Goal: Task Accomplishment & Management: Complete application form

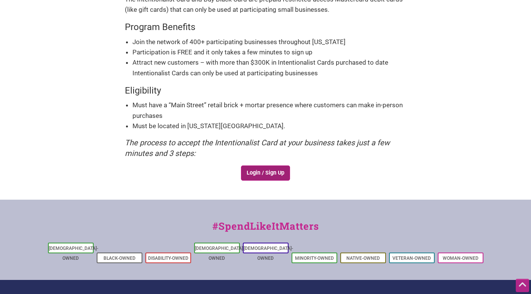
scroll to position [127, 0]
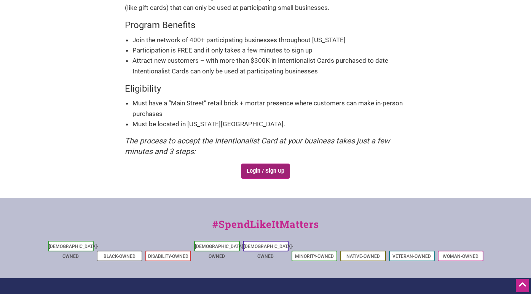
click at [260, 170] on link "Login / Sign Up" at bounding box center [265, 171] width 49 height 15
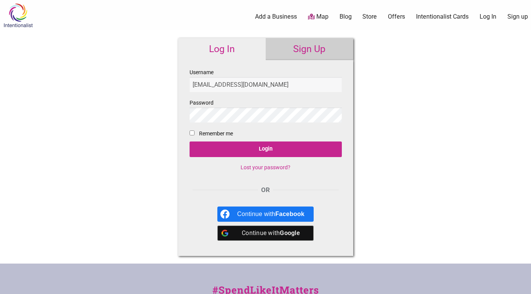
type input "[EMAIL_ADDRESS][DOMAIN_NAME]"
click at [316, 41] on link "Sign Up" at bounding box center [310, 49] width 88 height 22
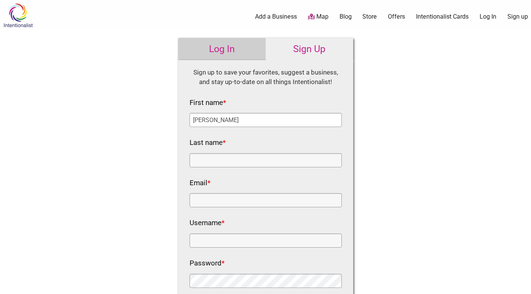
type input "[PERSON_NAME]"
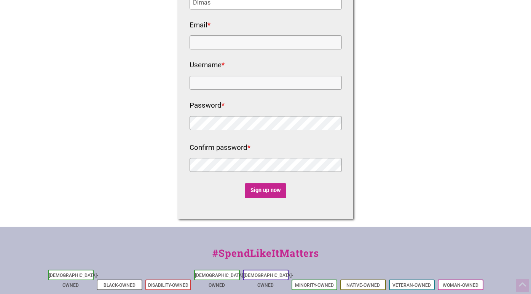
scroll to position [167, 0]
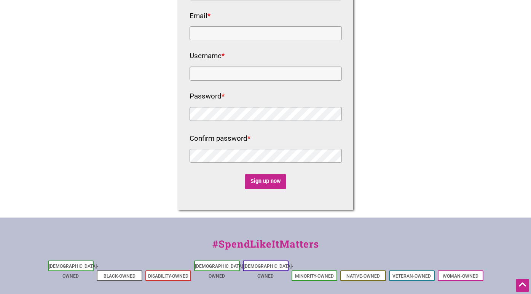
type input "Dimas"
type input "info@"
